Goal: Task Accomplishment & Management: Complete application form

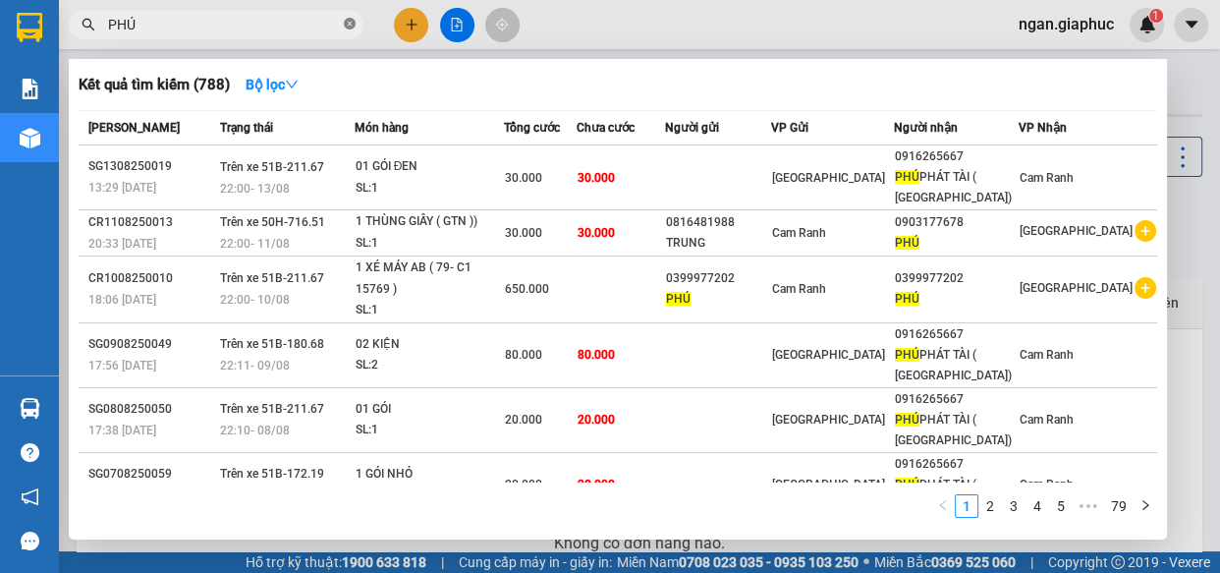
click at [349, 24] on icon "close-circle" at bounding box center [350, 24] width 12 height 12
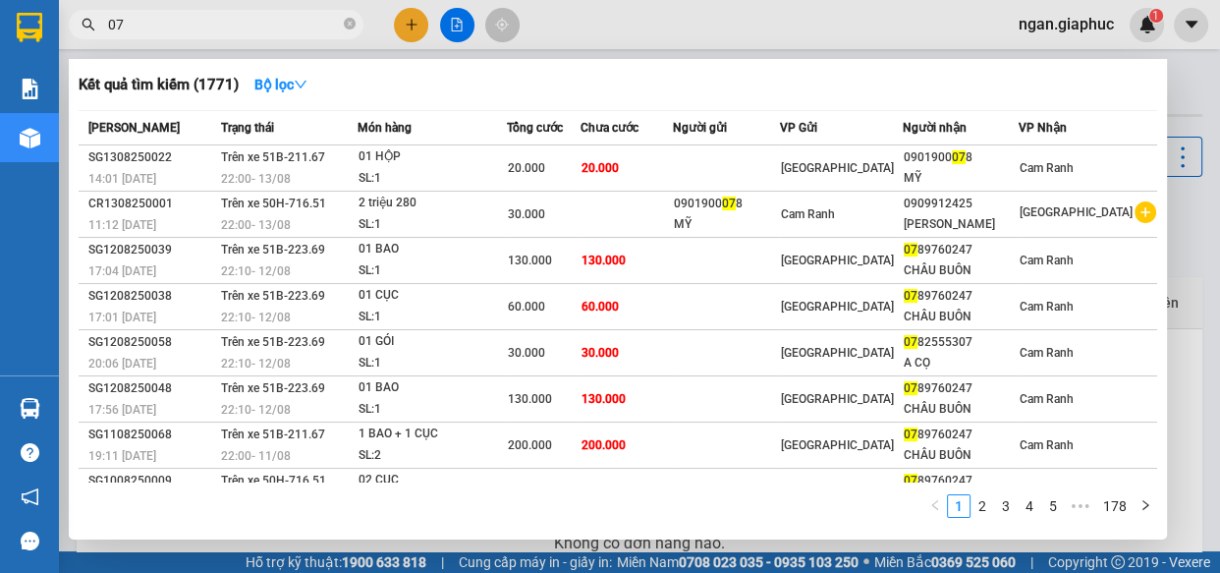
type input "0"
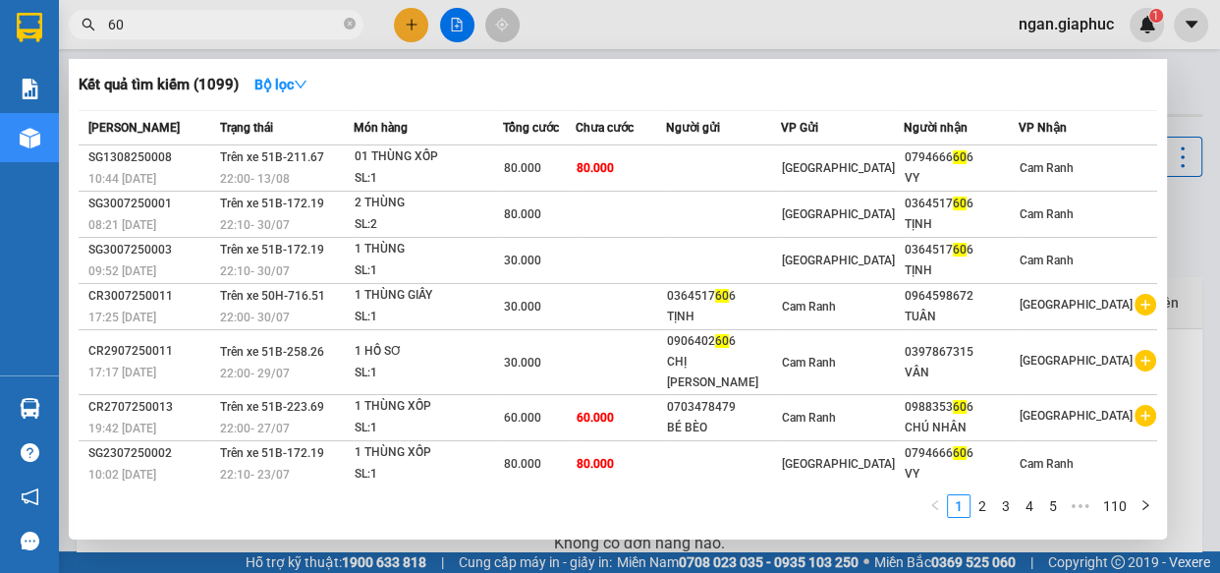
type input "6"
type input "598"
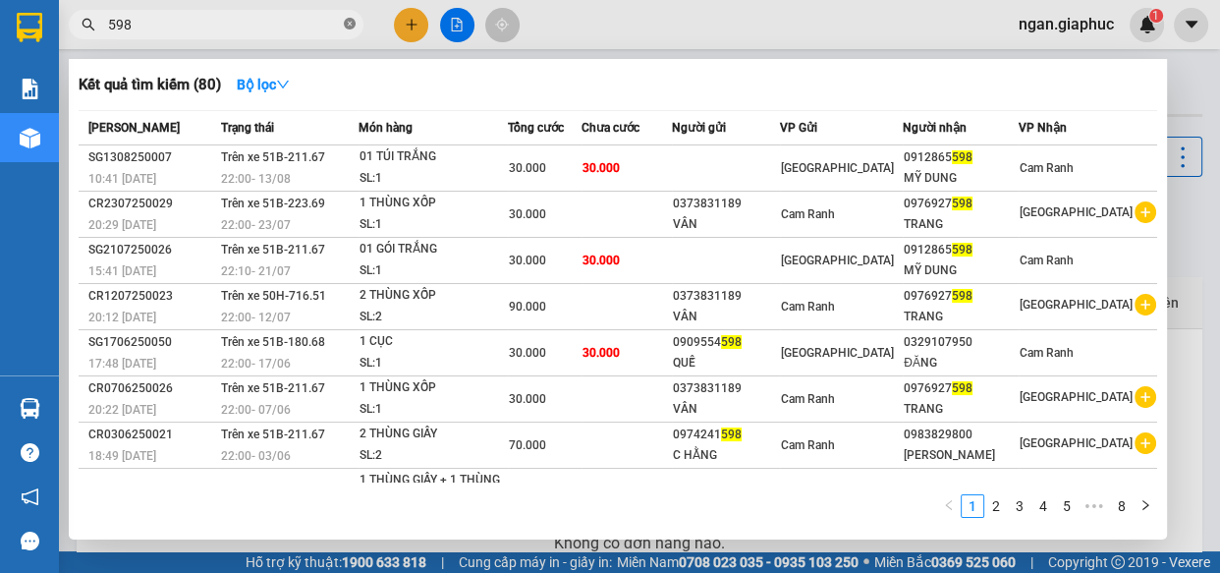
click at [349, 24] on icon "close-circle" at bounding box center [350, 24] width 12 height 12
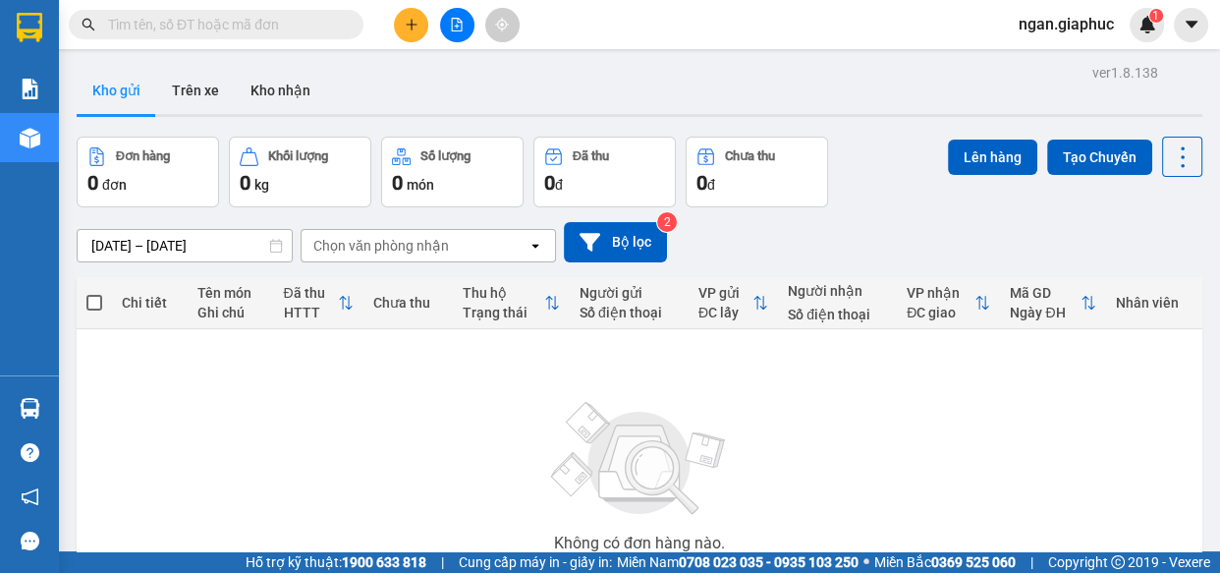
click at [196, 24] on input "text" at bounding box center [224, 25] width 232 height 22
click at [411, 28] on icon "plus" at bounding box center [412, 25] width 14 height 14
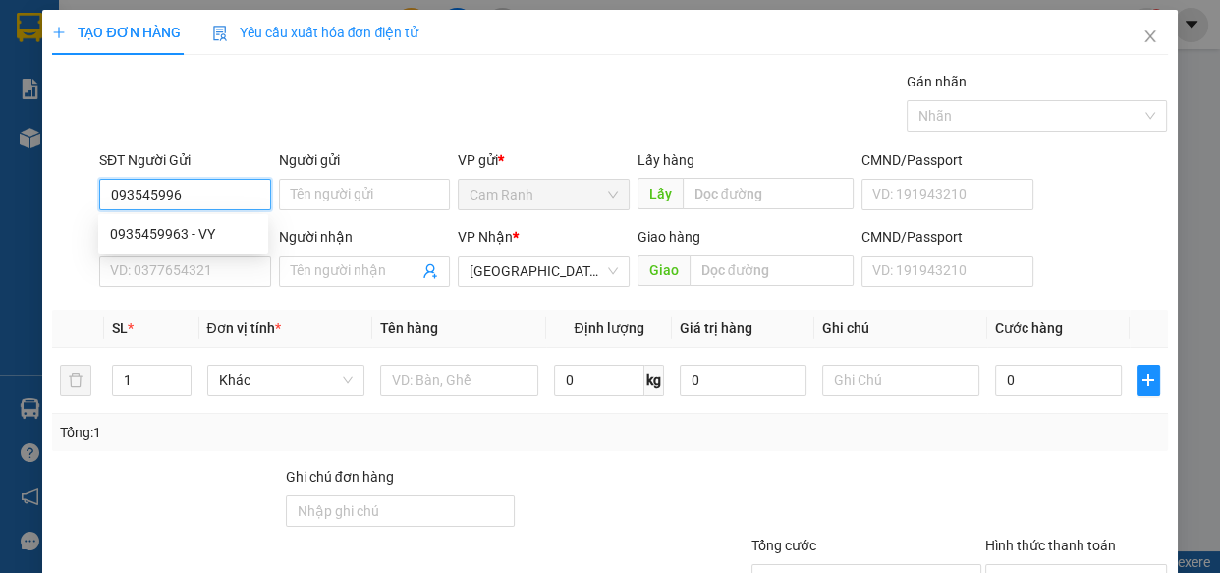
type input "0935459963"
click at [165, 229] on div "0935459963 - VY" at bounding box center [183, 234] width 146 height 22
type input "VY"
type input "0935459963"
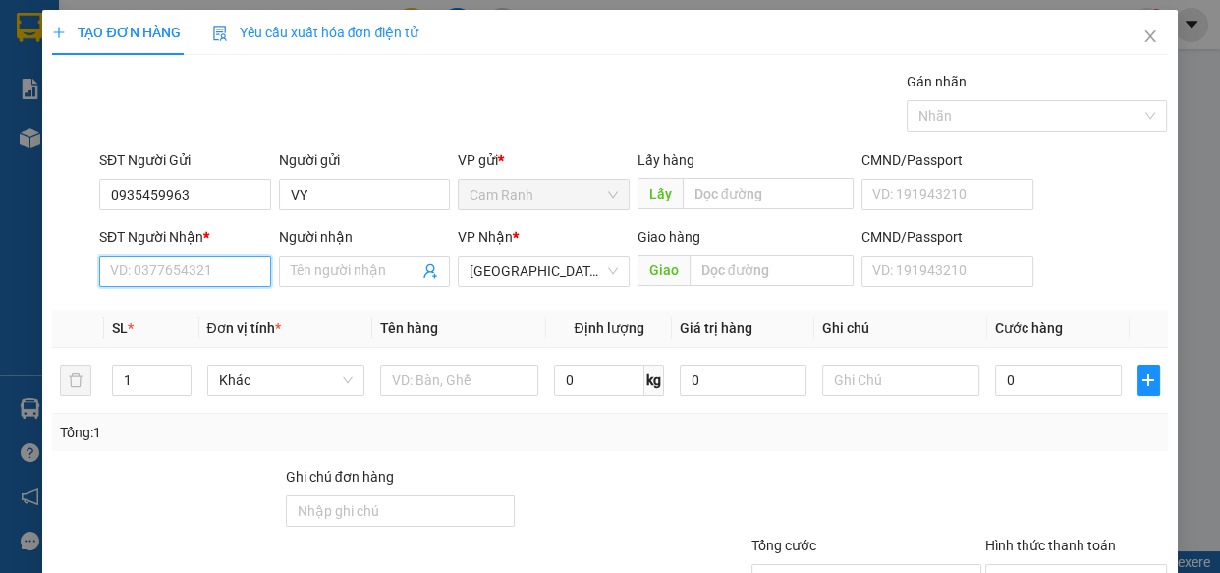
drag, startPoint x: 222, startPoint y: 268, endPoint x: 206, endPoint y: 274, distance: 16.8
click at [223, 270] on input "SĐT Người Nhận *" at bounding box center [185, 270] width 172 height 31
click at [149, 301] on div "0902638991 - HUÊ" at bounding box center [183, 311] width 146 height 22
type input "0902638991"
type input "HUÊ"
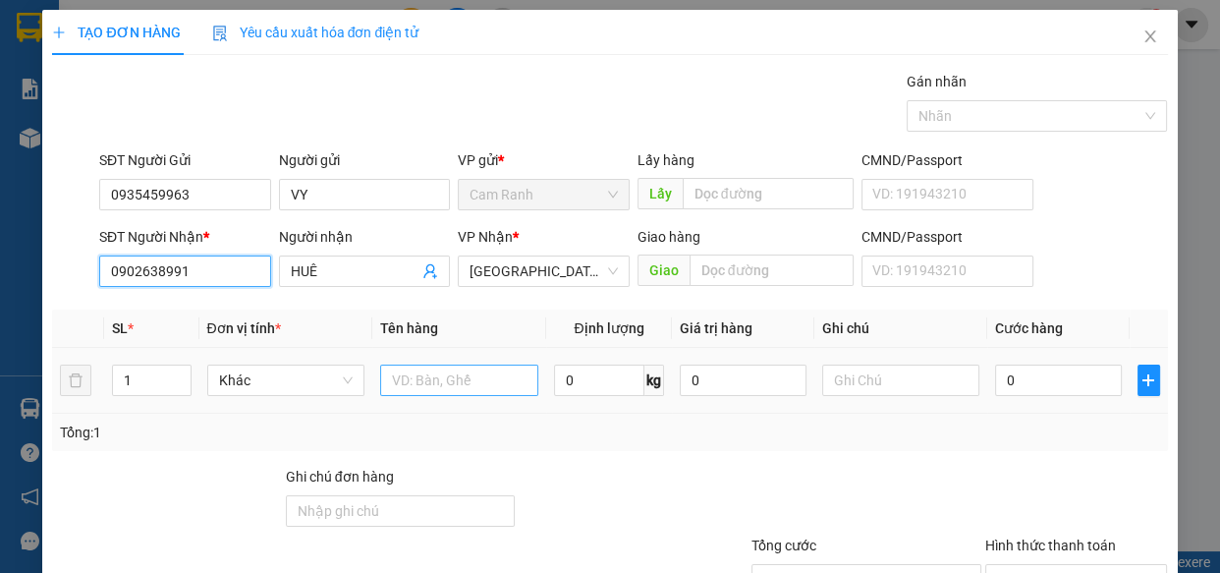
type input "0902638991"
click at [428, 368] on input "text" at bounding box center [459, 379] width 158 height 31
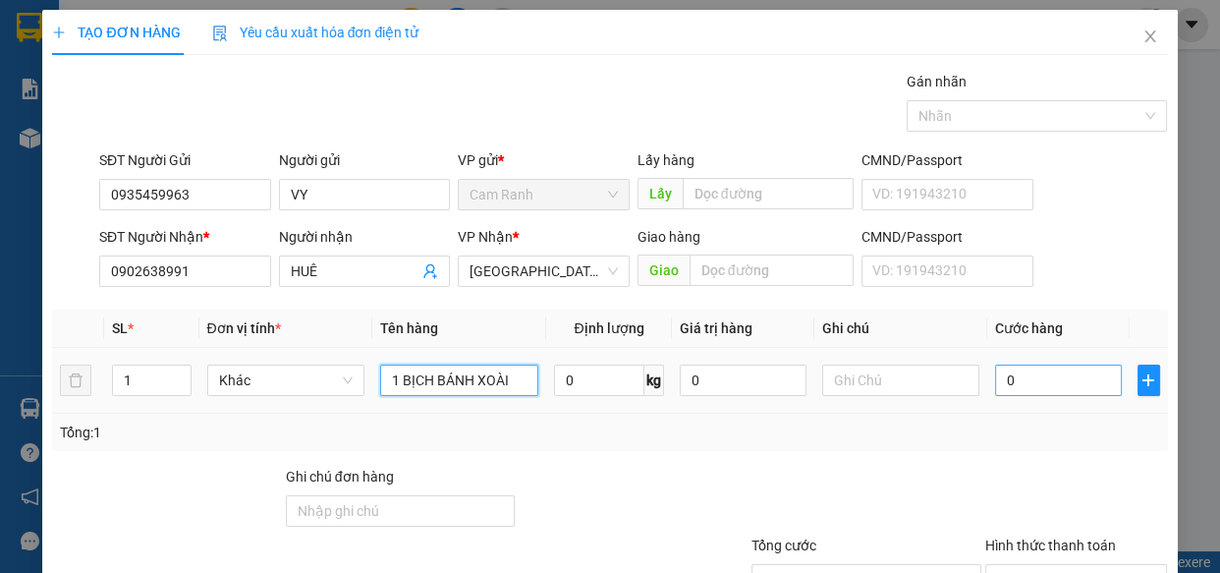
type input "1 BỊCH BÁNH XOÀI"
drag, startPoint x: 1053, startPoint y: 371, endPoint x: 1043, endPoint y: 357, distance: 17.7
click at [1053, 372] on input "0" at bounding box center [1058, 379] width 127 height 31
type input "3"
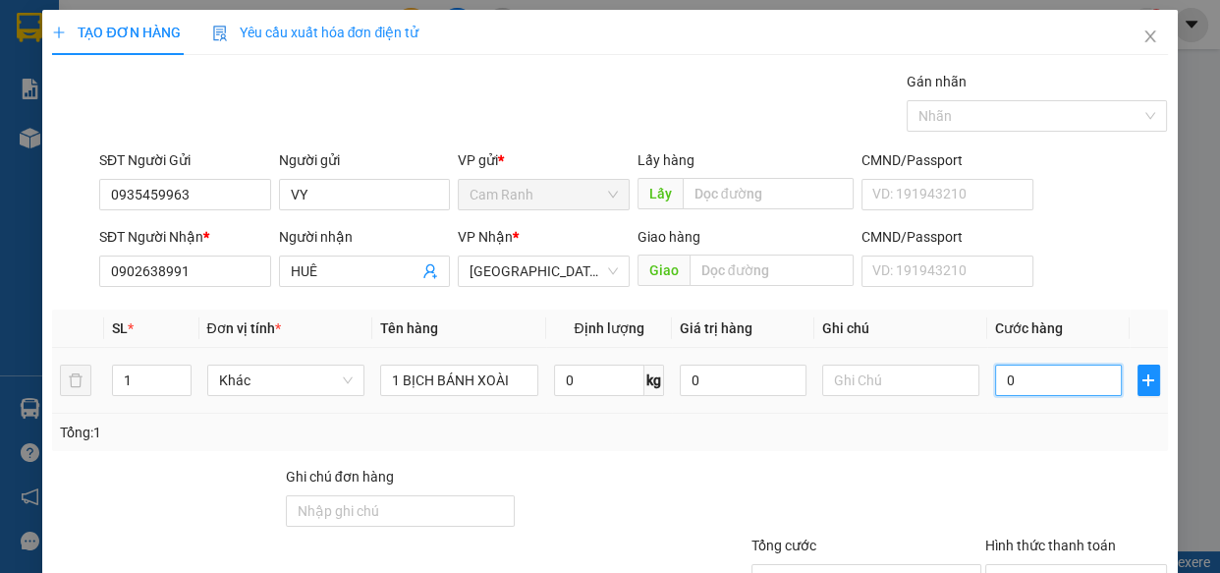
type input "3"
type input "30"
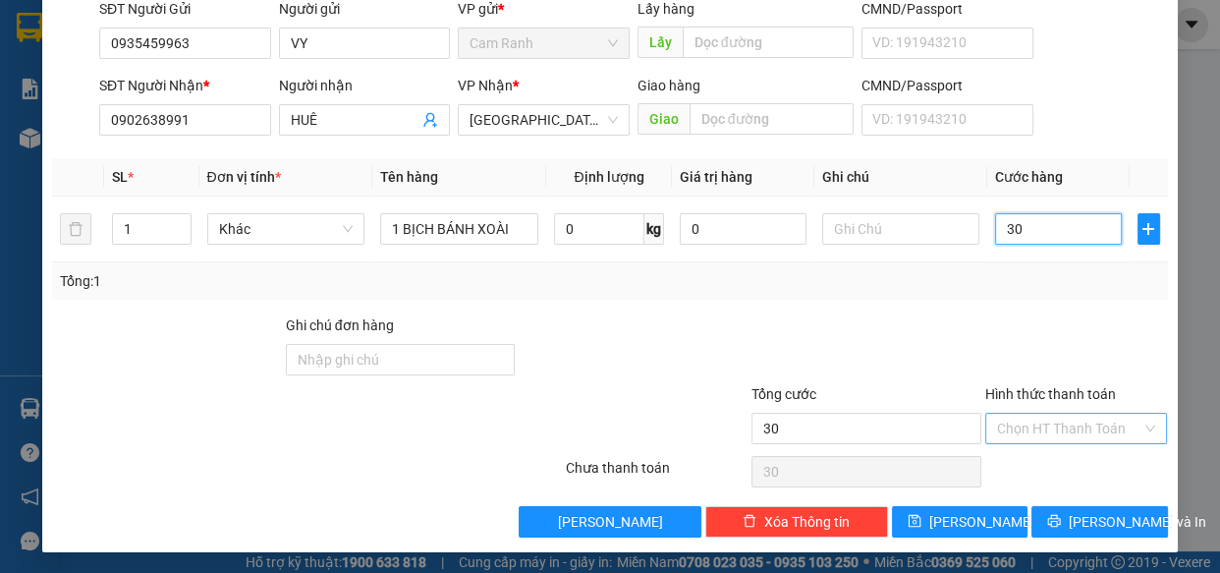
scroll to position [153, 0]
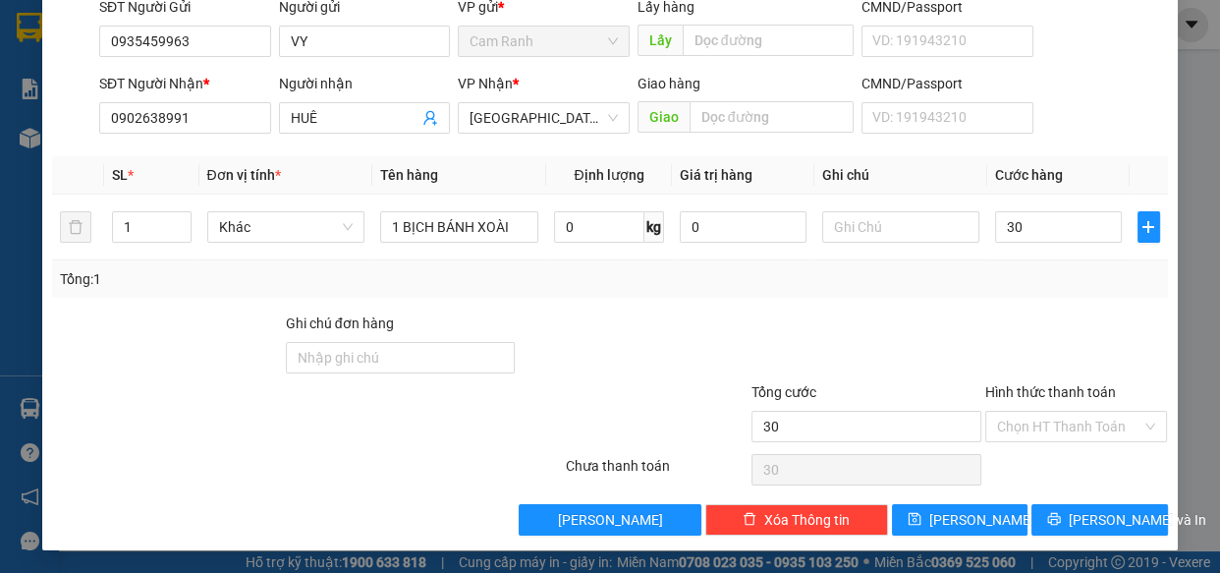
type input "30.000"
click at [1093, 522] on span "[PERSON_NAME] và In" at bounding box center [1138, 520] width 138 height 22
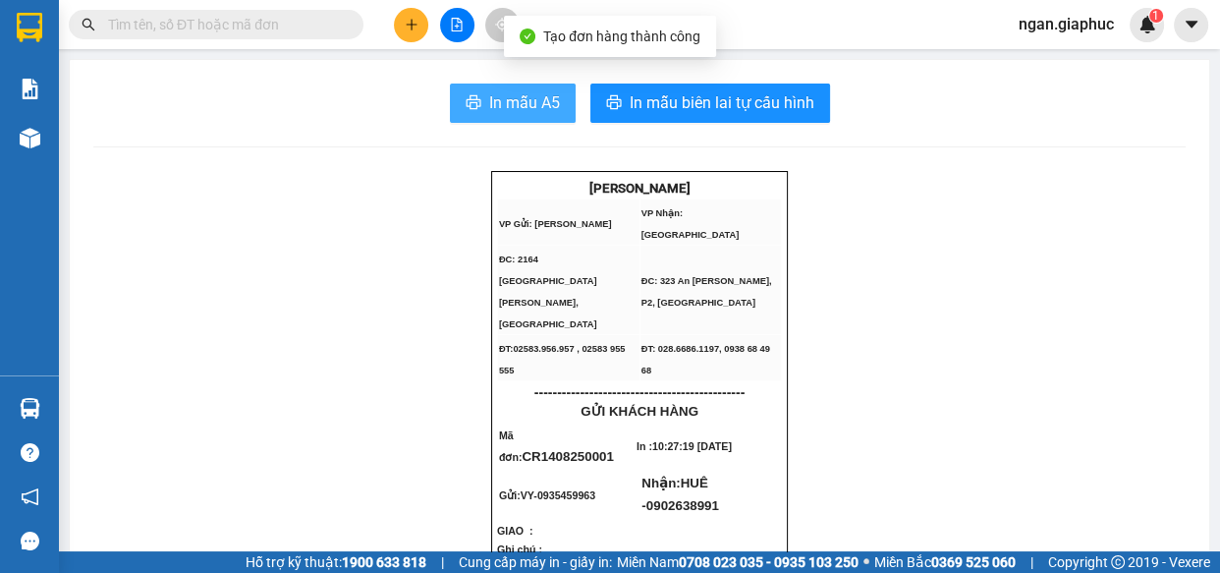
click at [535, 105] on span "In mẫu A5" at bounding box center [524, 102] width 71 height 25
